Goal: Participate in discussion

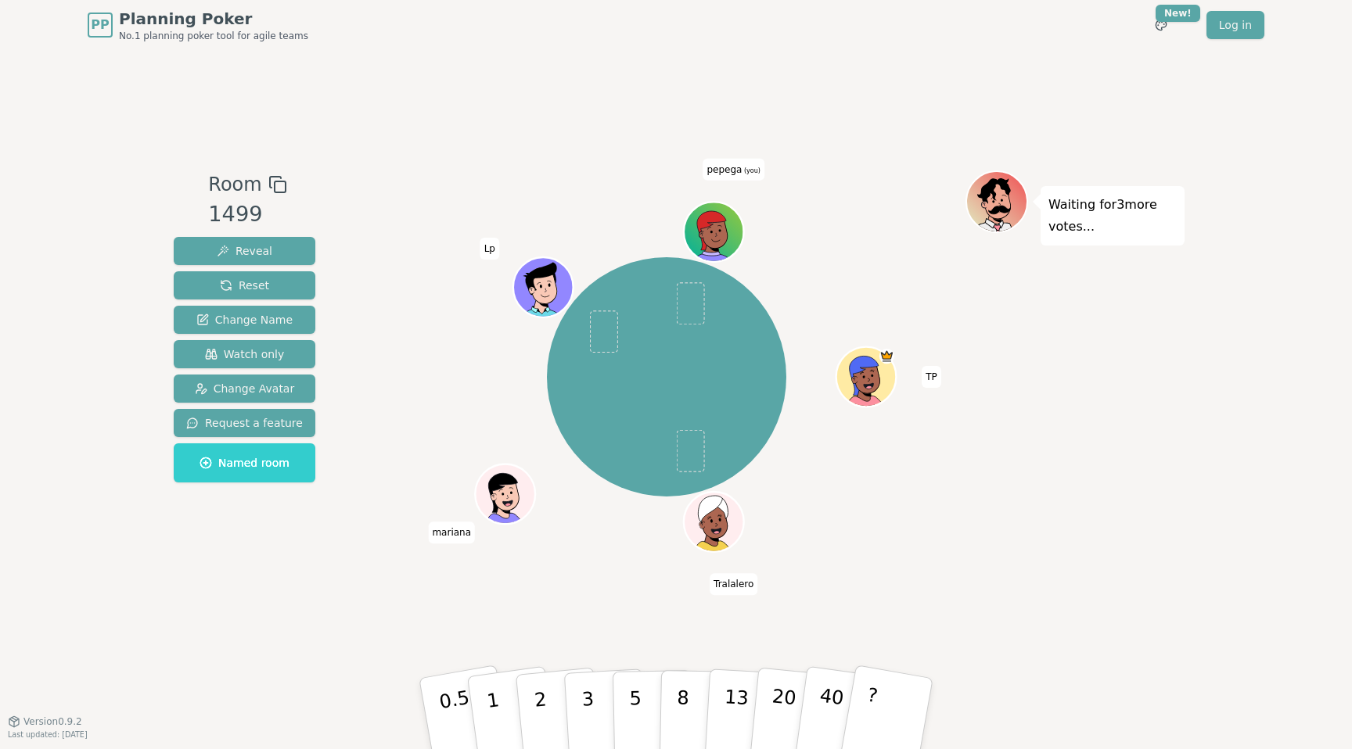
click at [637, 600] on div "TP Tralalero mariana Lp pepega (you)" at bounding box center [666, 386] width 598 height 430
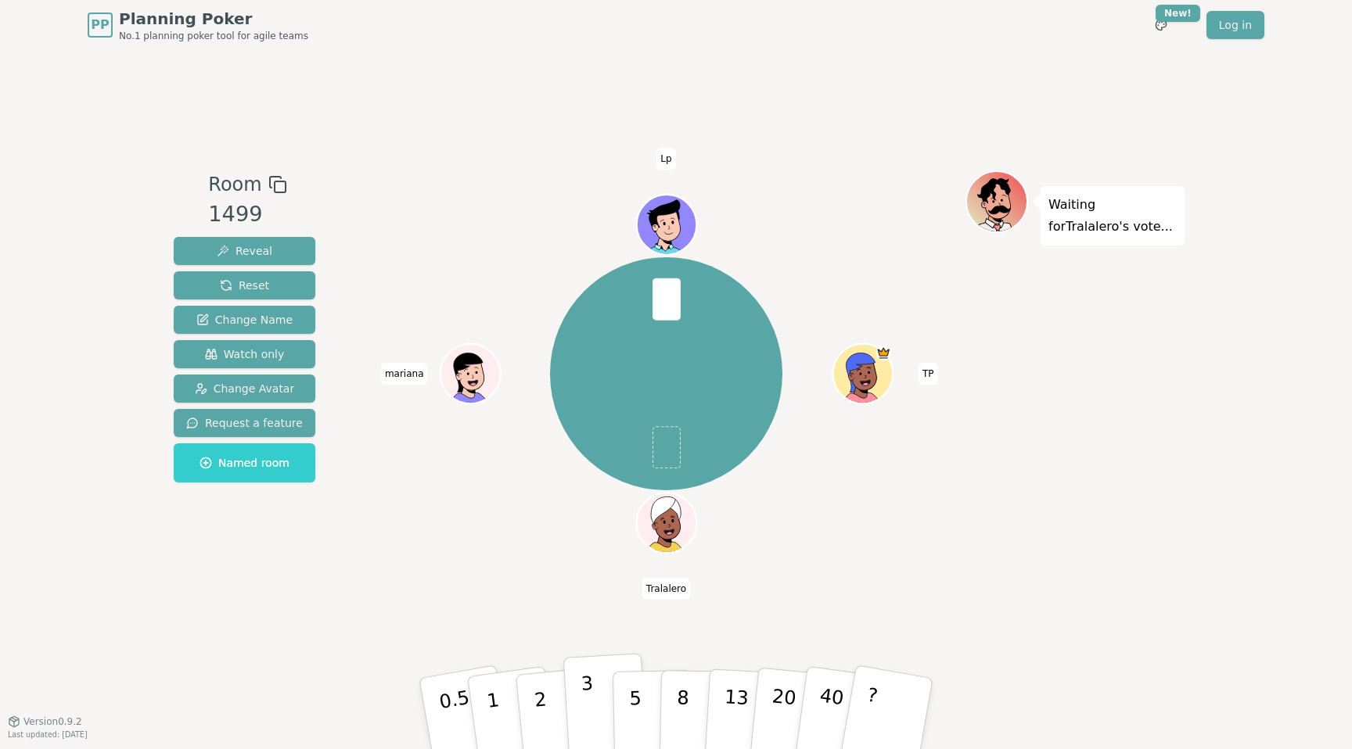
click at [585, 709] on p "3" at bounding box center [588, 715] width 17 height 85
click at [599, 659] on button "3" at bounding box center [605, 714] width 85 height 122
click at [558, 573] on div "TP Tralalero mariana Lp" at bounding box center [666, 386] width 598 height 430
click at [583, 677] on p "3" at bounding box center [588, 715] width 17 height 85
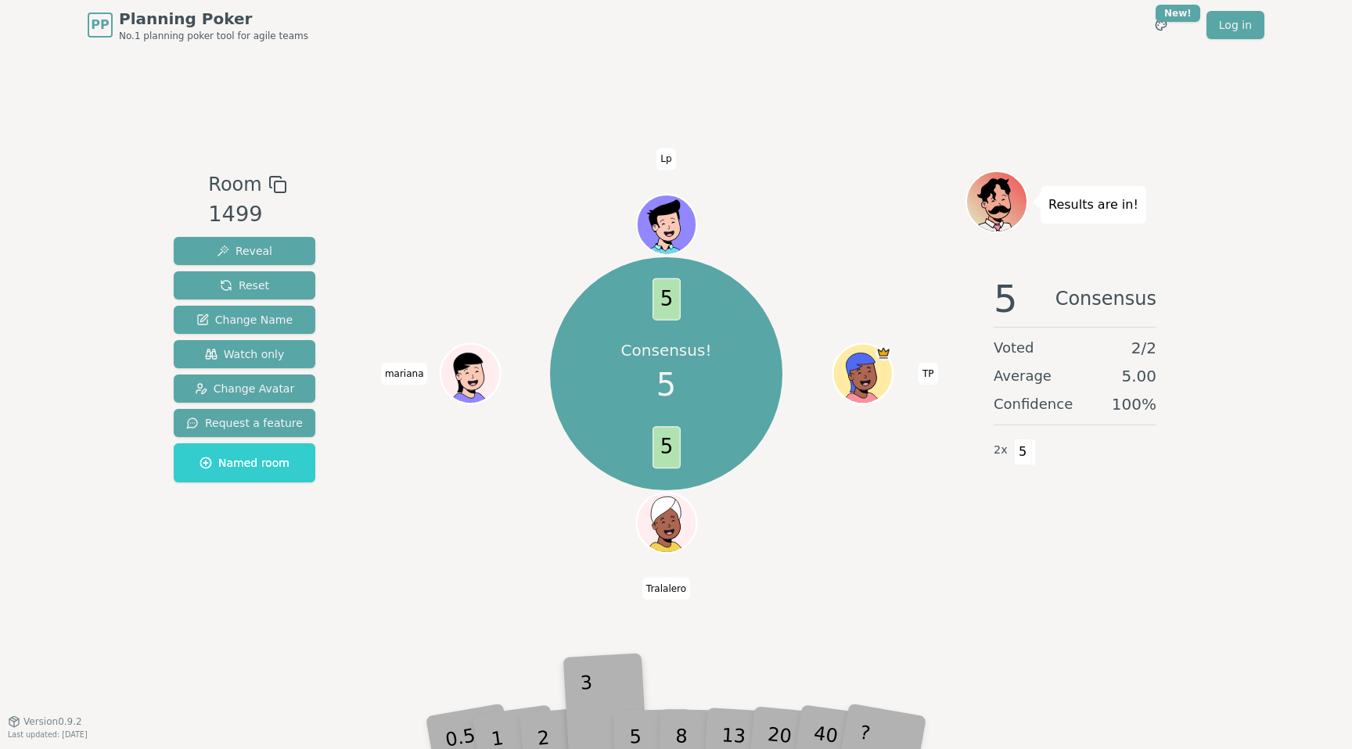
click at [583, 677] on div "Room 1499 Reveal Reset Change Name Watch only Change Avatar Request a feature N…" at bounding box center [675, 385] width 1017 height 671
click at [569, 595] on div "Consensus! 5 5 5 TP Tralalero mariana Lp" at bounding box center [666, 386] width 598 height 430
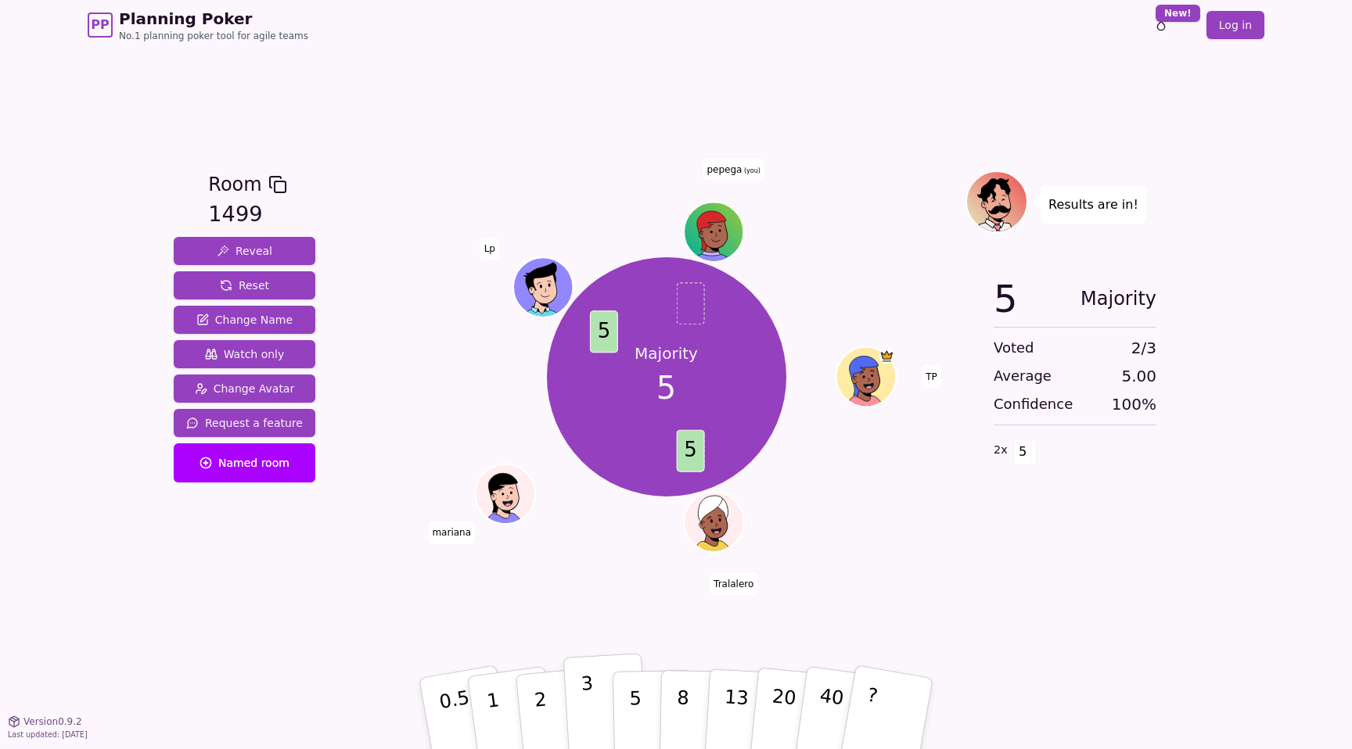
click at [583, 698] on p "3" at bounding box center [588, 715] width 17 height 85
click at [277, 315] on span "Change Name" at bounding box center [244, 320] width 96 height 16
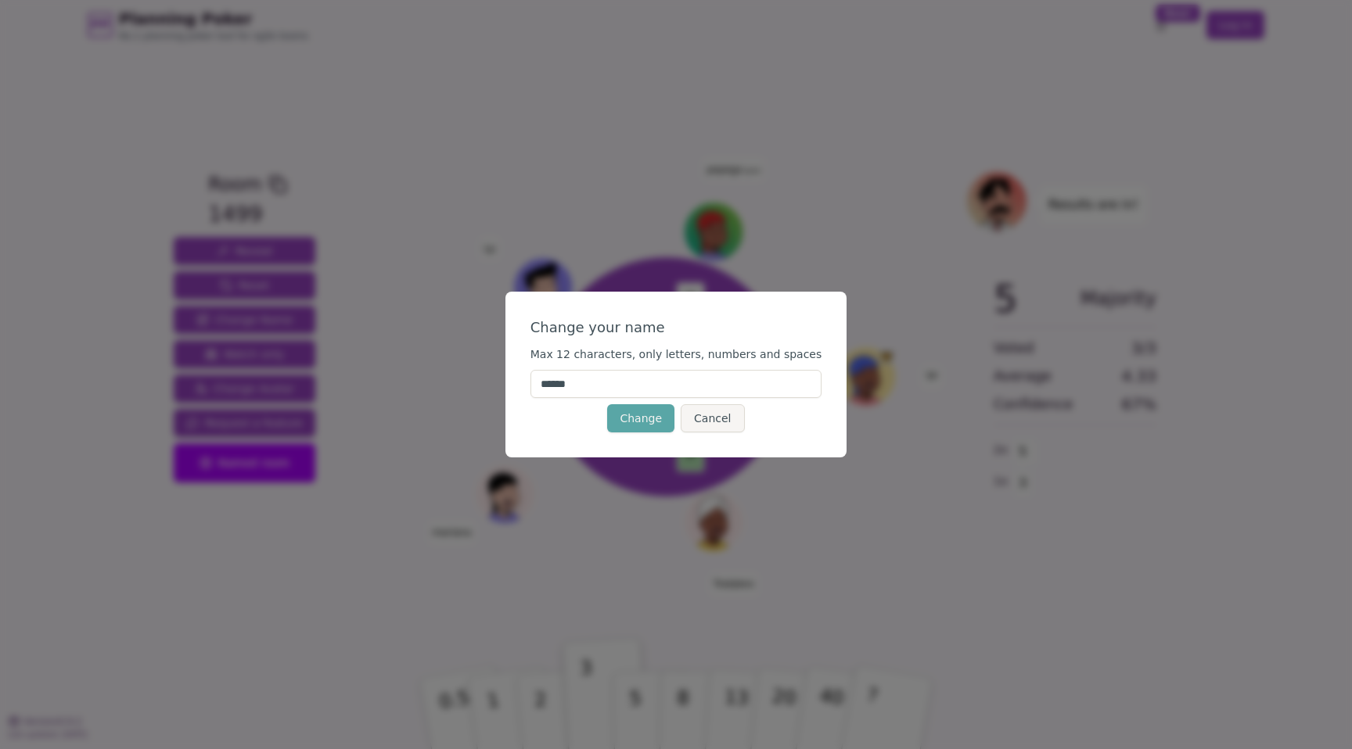
click at [645, 383] on input "******" at bounding box center [676, 384] width 292 height 28
click at [595, 382] on input "*********" at bounding box center [676, 384] width 292 height 28
click at [644, 424] on button "Change" at bounding box center [640, 418] width 67 height 28
type input "*********"
click at [621, 426] on button "Change" at bounding box center [640, 418] width 67 height 28
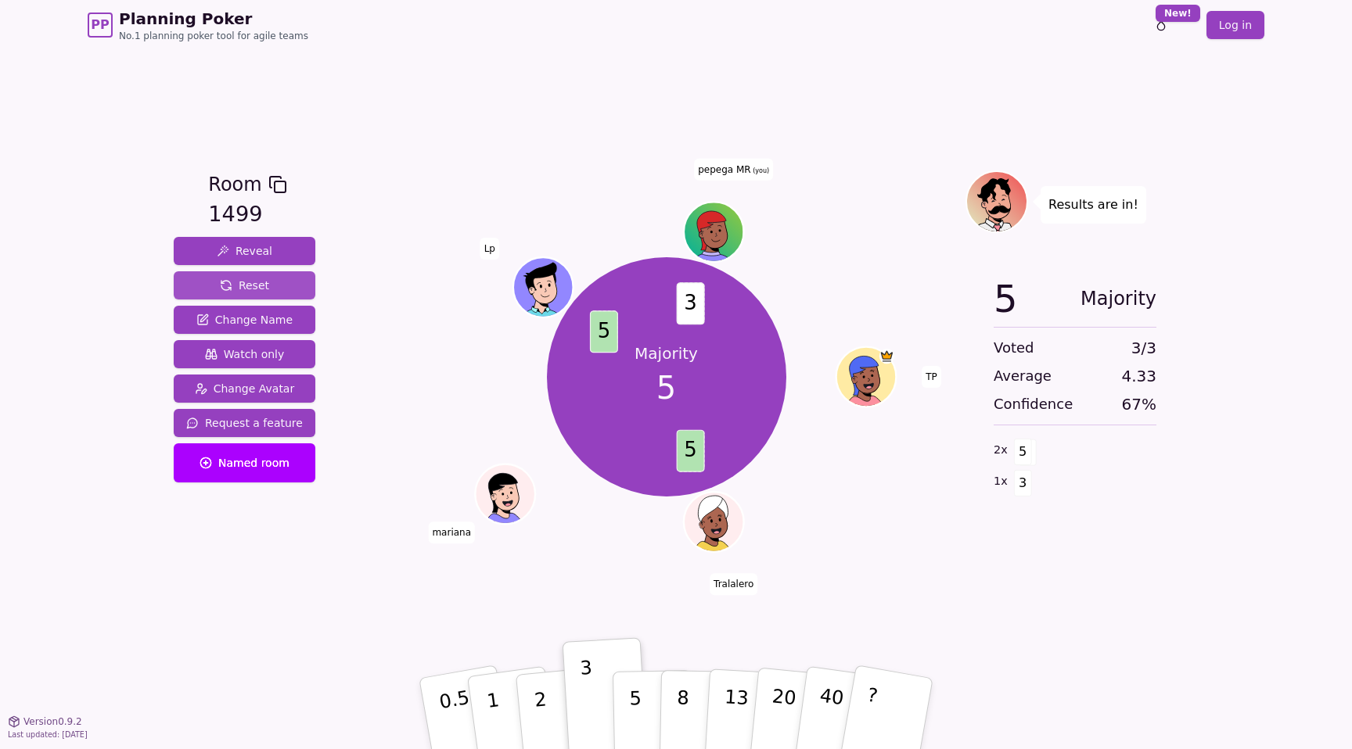
click at [271, 282] on button "Reset" at bounding box center [245, 285] width 142 height 28
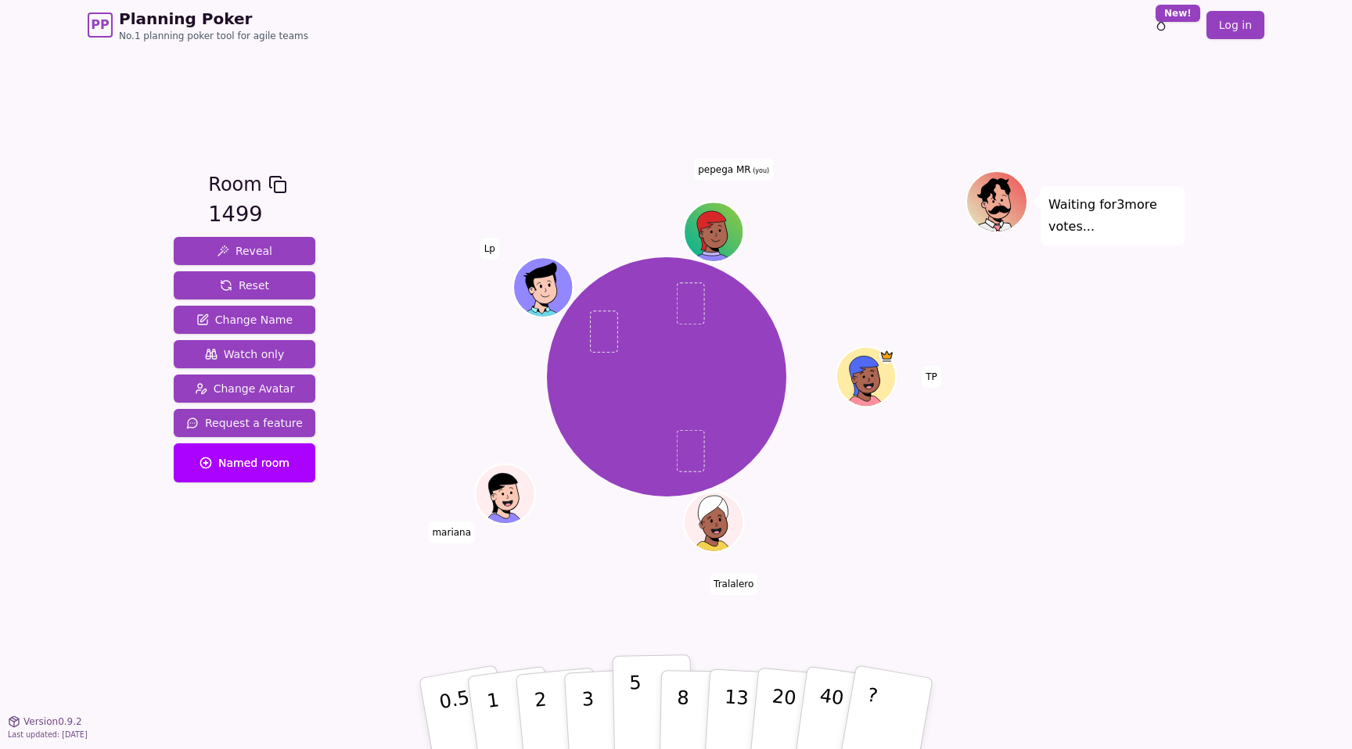
click at [628, 699] on button "5" at bounding box center [652, 714] width 81 height 119
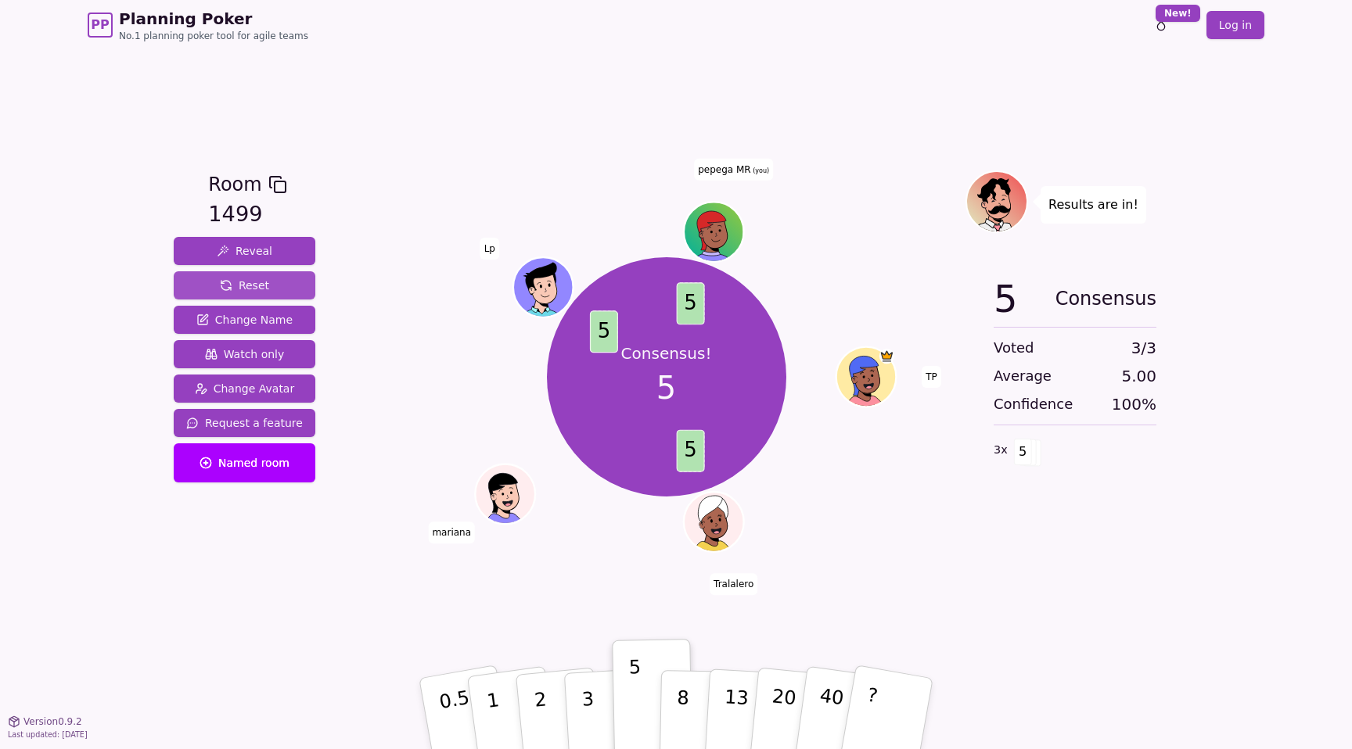
click at [282, 284] on button "Reset" at bounding box center [245, 285] width 142 height 28
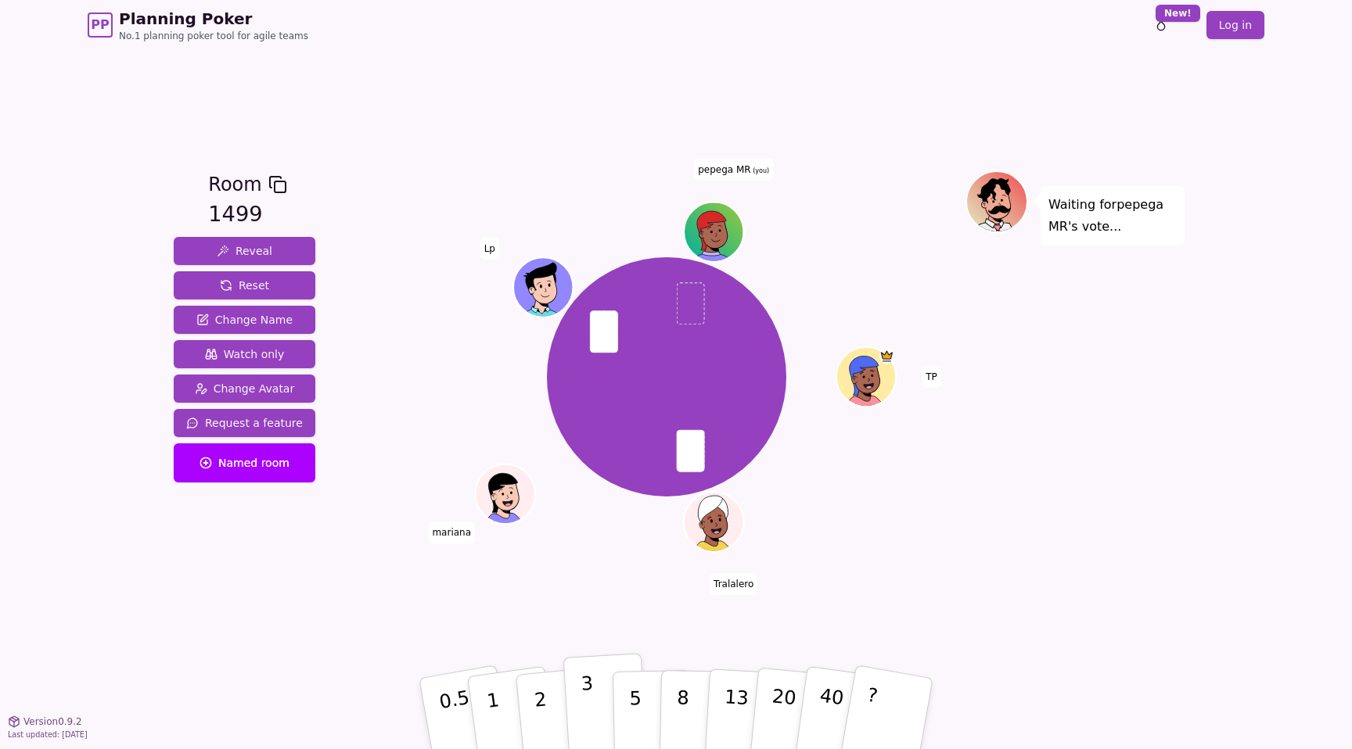
click at [599, 695] on button "3" at bounding box center [605, 714] width 85 height 122
